Goal: Find specific page/section

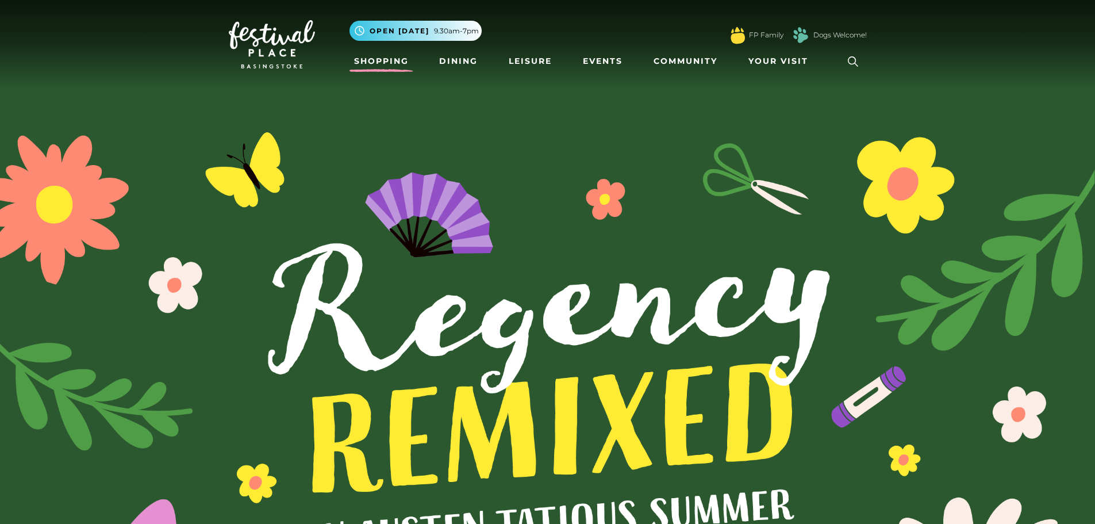
click at [398, 67] on link "Shopping" at bounding box center [381, 61] width 64 height 21
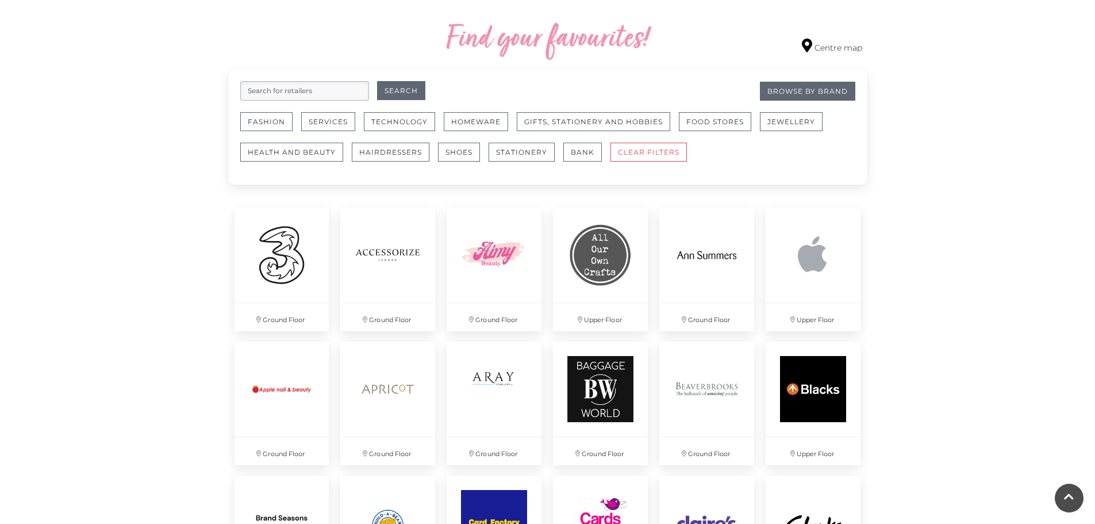
scroll to position [575, 0]
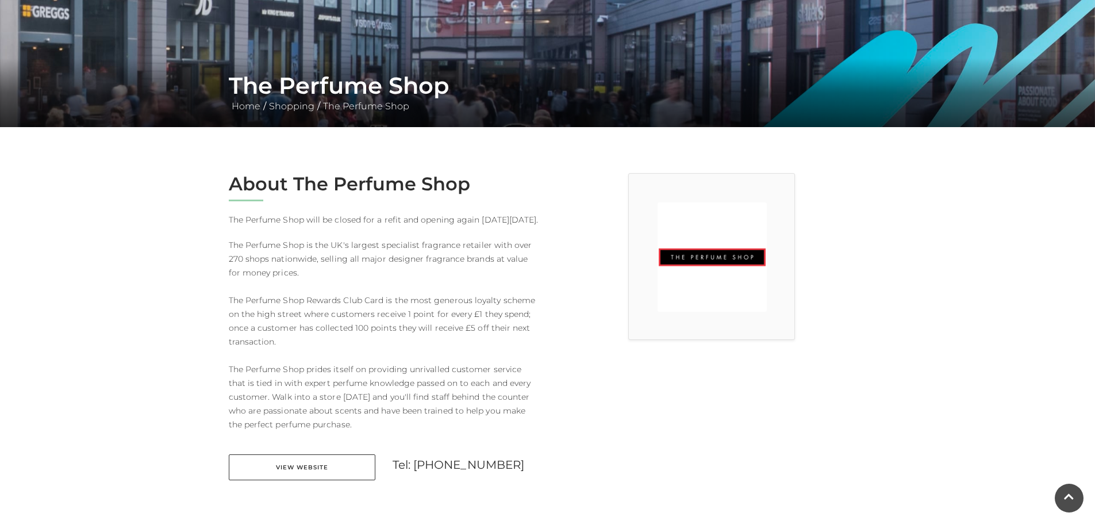
scroll to position [230, 0]
